Goal: Navigation & Orientation: Find specific page/section

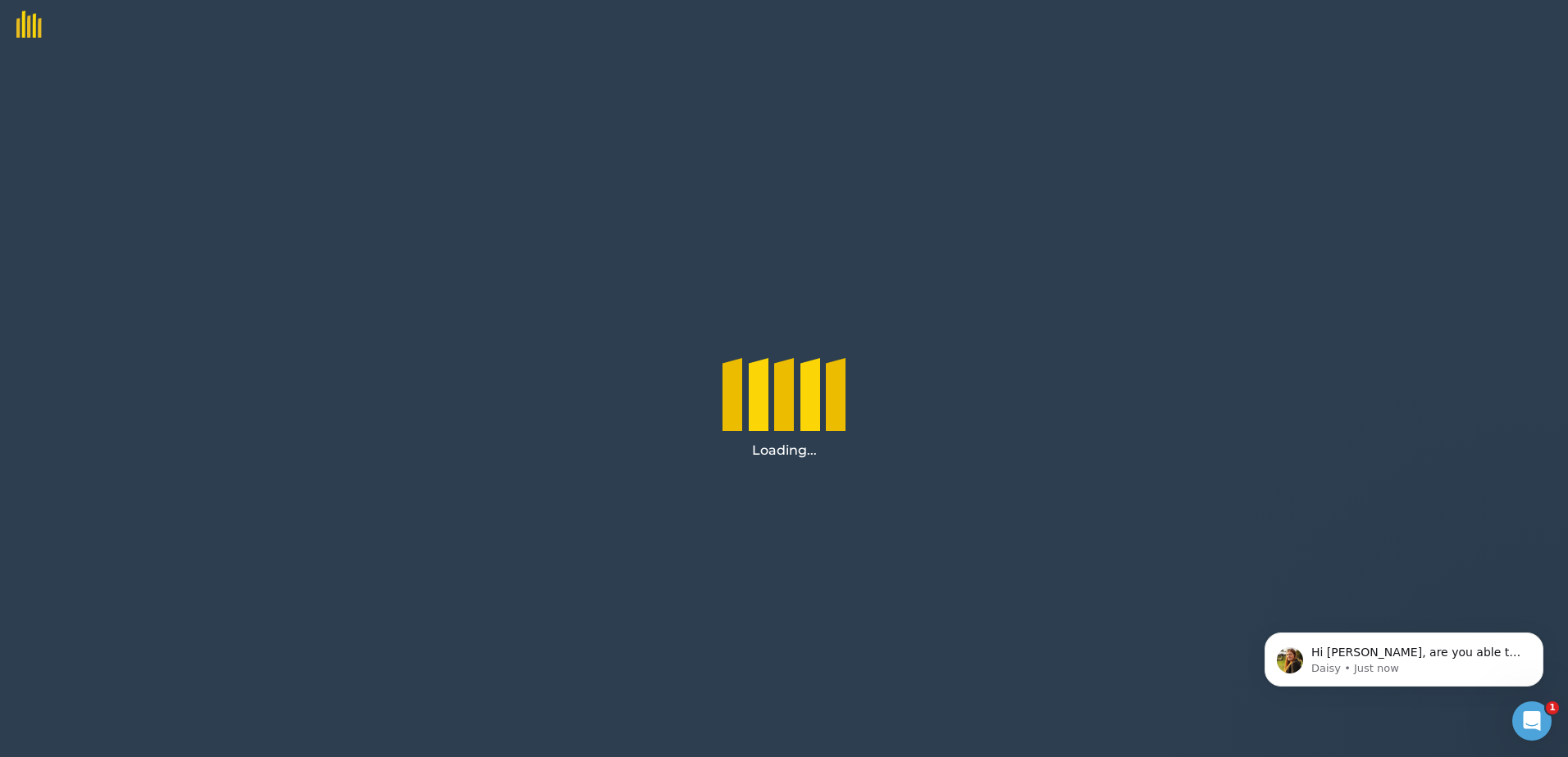
click at [1087, 629] on div "Loading..." at bounding box center [784, 403] width 1568 height 708
click at [1170, 668] on div "Loading..." at bounding box center [784, 403] width 1568 height 708
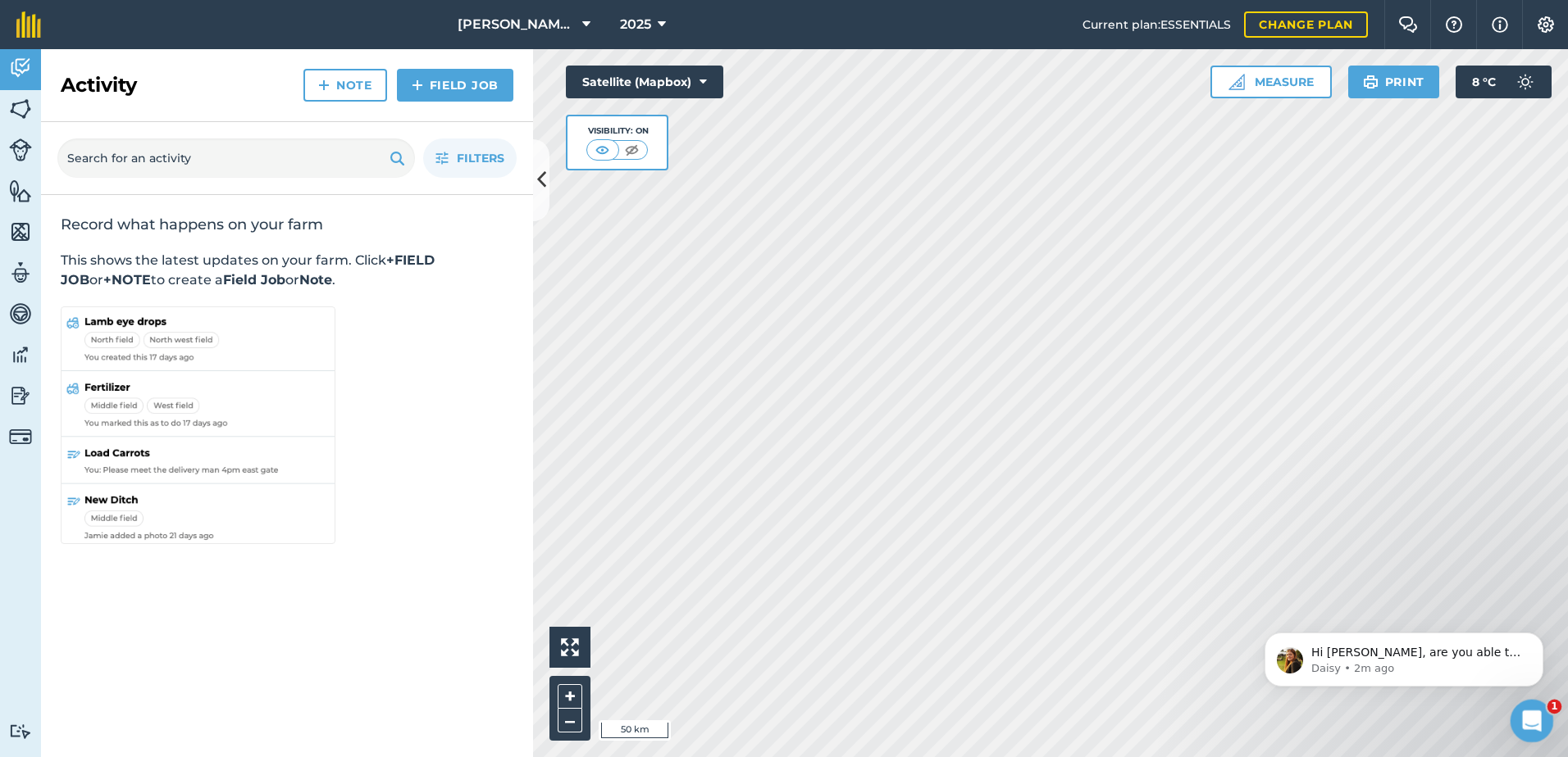
click at [1535, 715] on icon "Open Intercom Messenger" at bounding box center [1531, 720] width 28 height 27
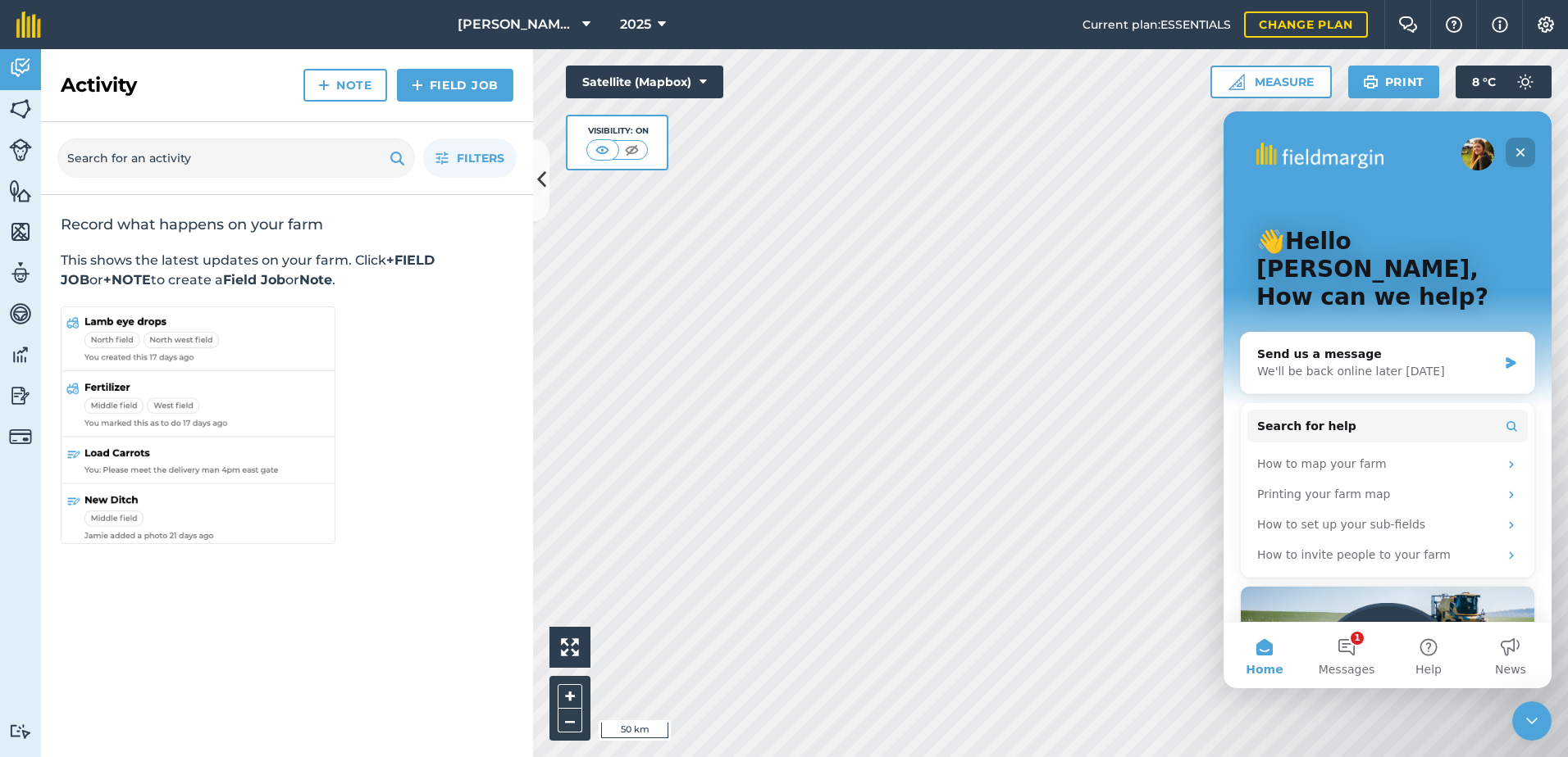
click at [1521, 151] on icon "Close" at bounding box center [1520, 152] width 13 height 13
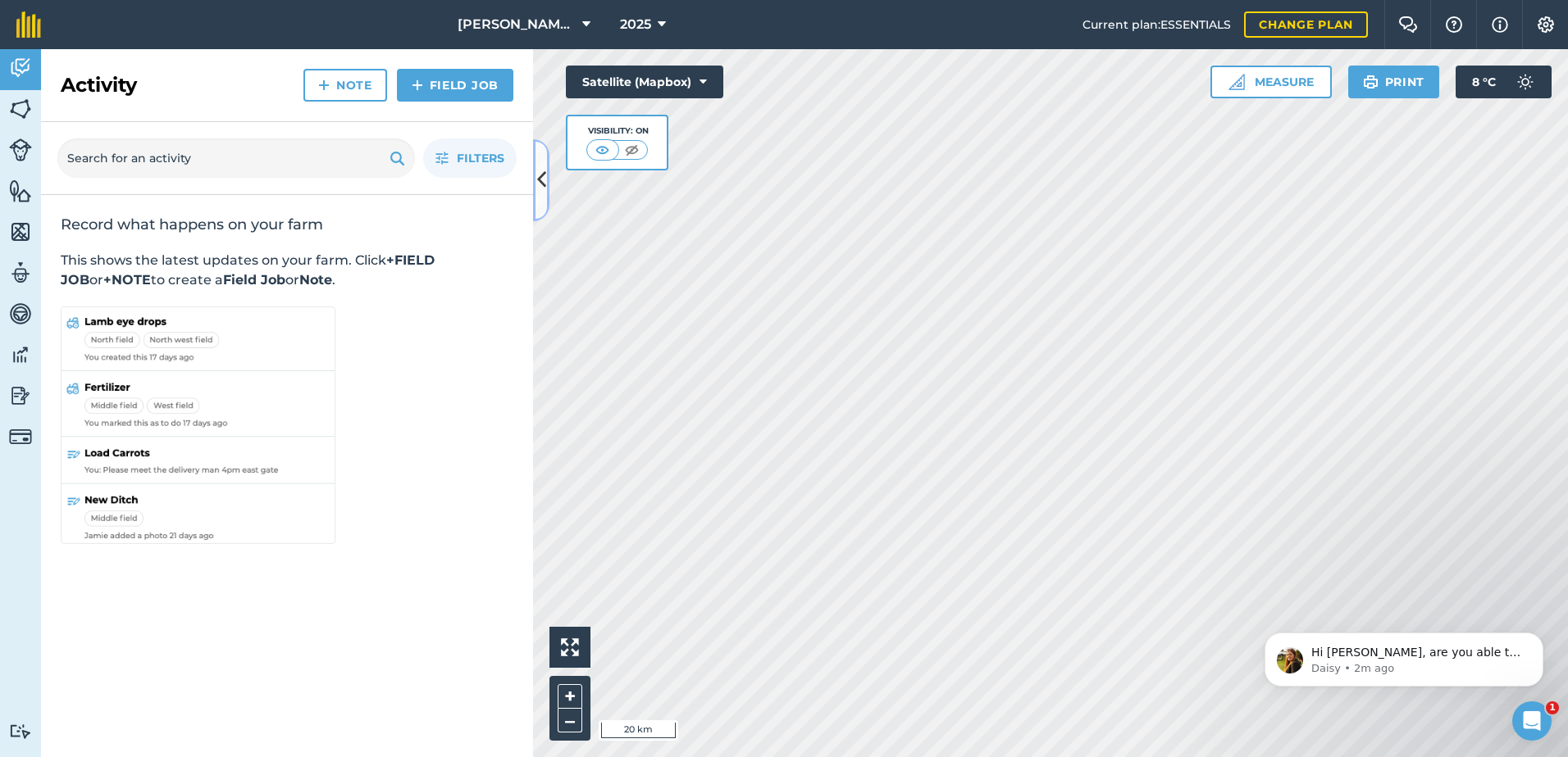
click at [542, 186] on icon at bounding box center [541, 180] width 9 height 28
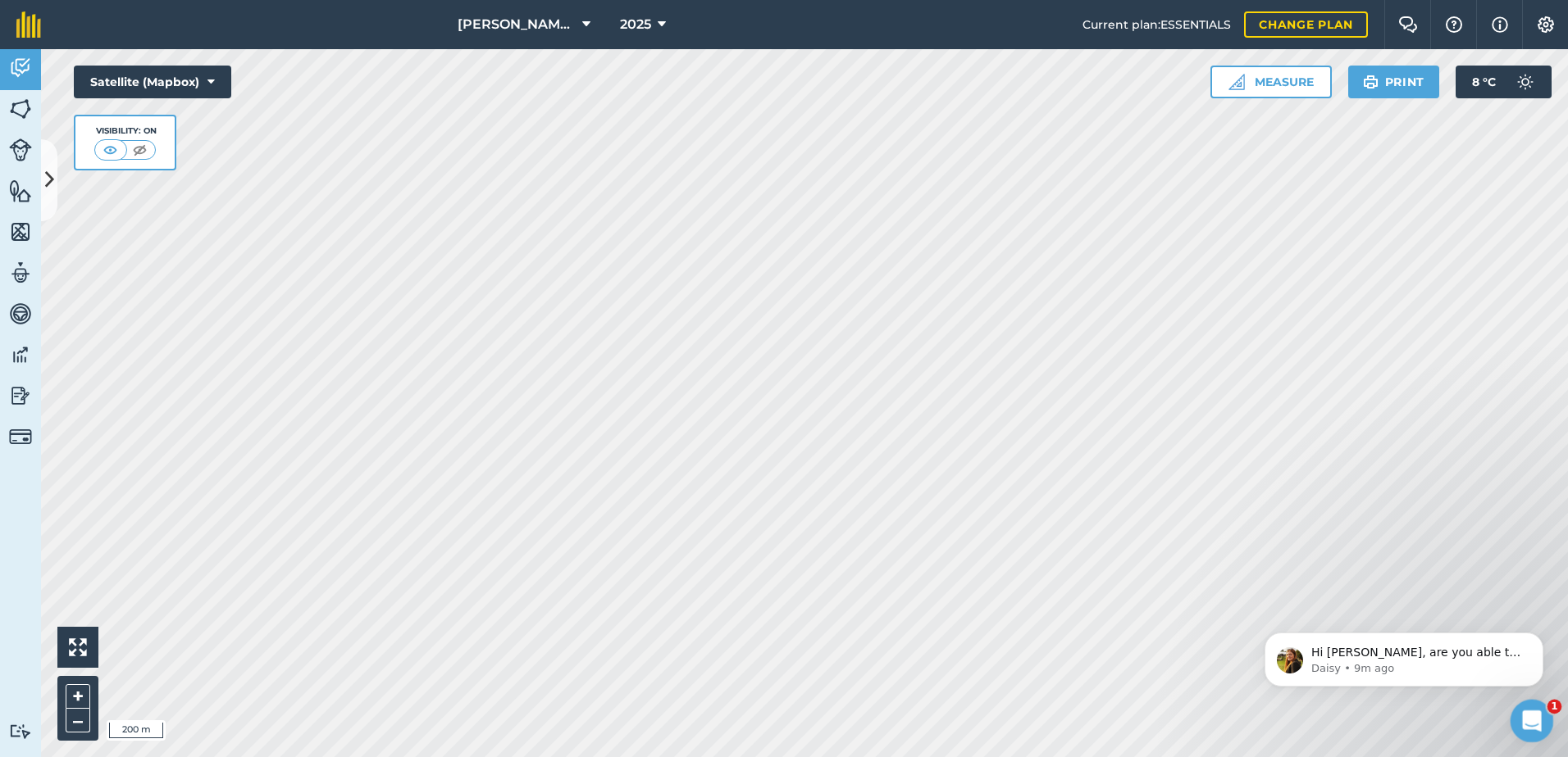
click at [1521, 721] on icon "Open Intercom Messenger" at bounding box center [1531, 720] width 28 height 27
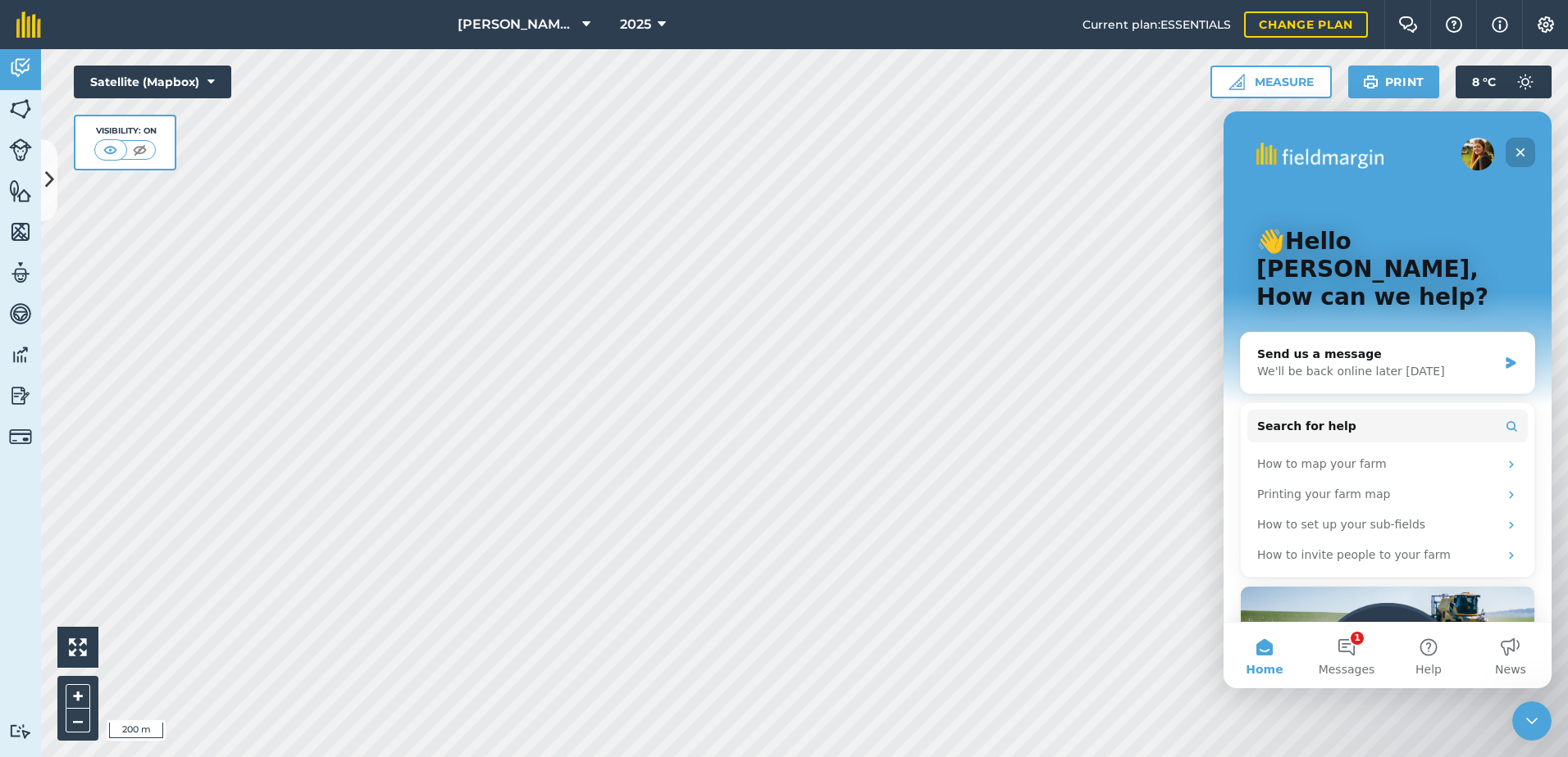
click at [1520, 151] on icon "Close" at bounding box center [1521, 152] width 9 height 9
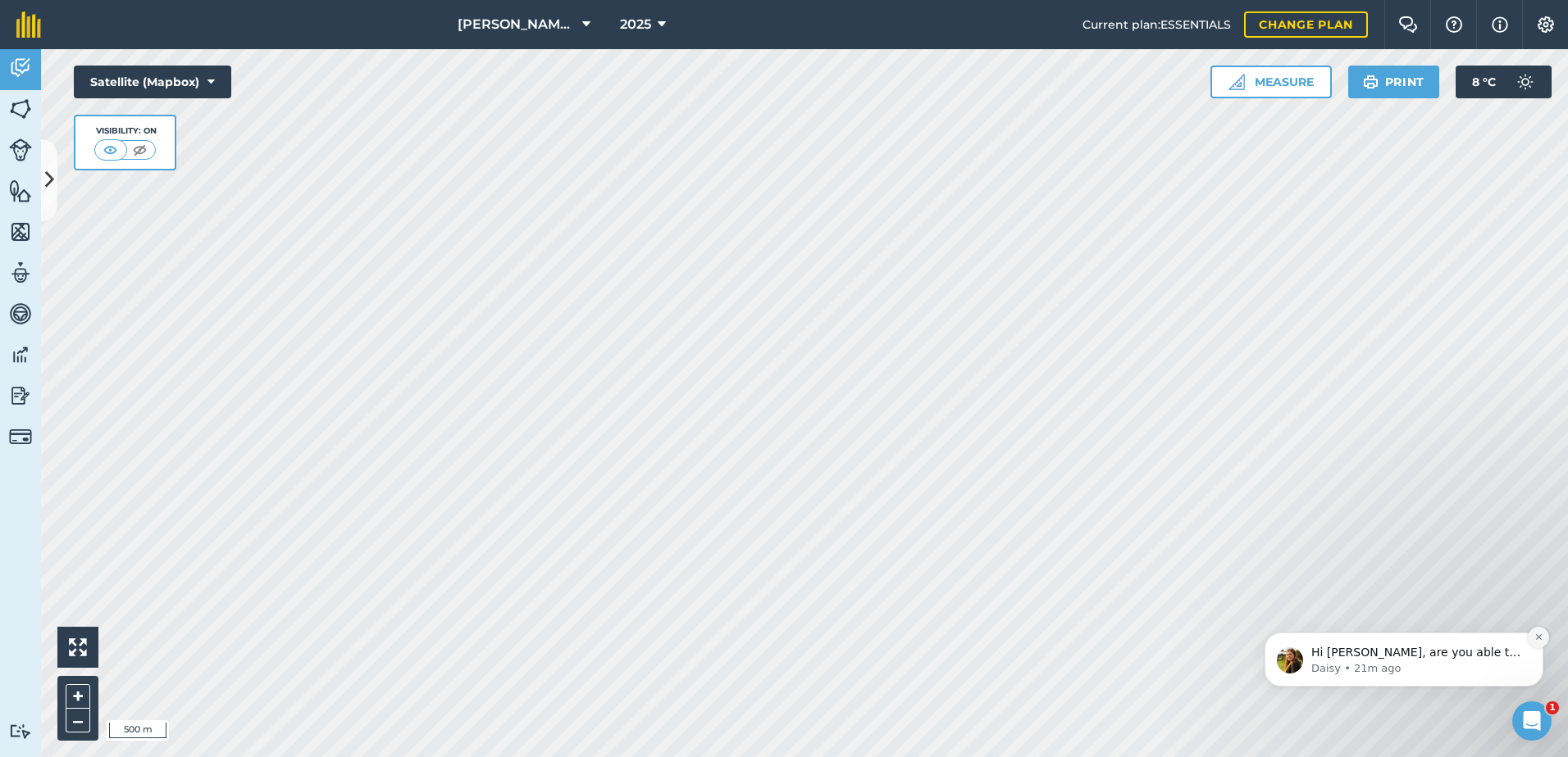
click at [1538, 637] on icon "Dismiss notification" at bounding box center [1539, 636] width 9 height 9
